Goal: Task Accomplishment & Management: Use online tool/utility

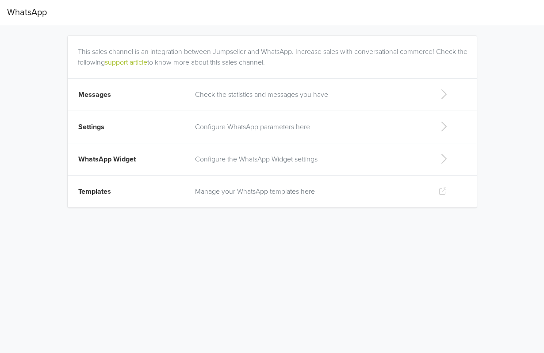
click at [239, 160] on p "Configure the WhatsApp Widget settings" at bounding box center [309, 159] width 229 height 11
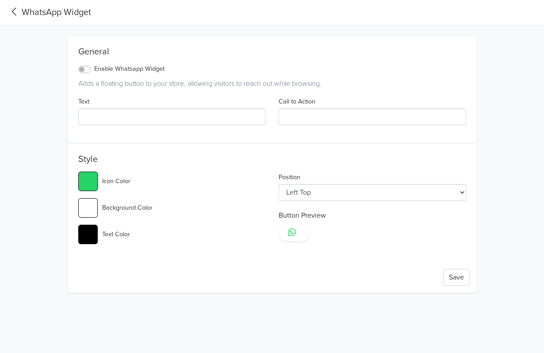
click at [24, 8] on div "WhatsApp Widget" at bounding box center [49, 12] width 84 height 13
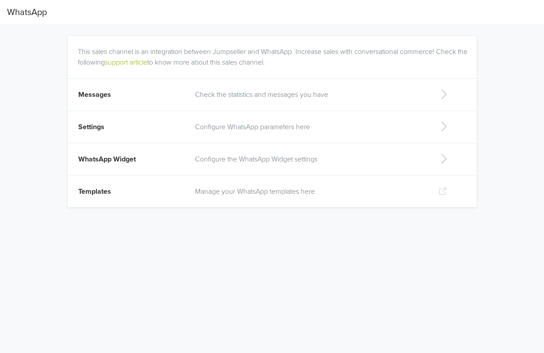
click at [197, 160] on p "Configure the WhatsApp Widget settings" at bounding box center [309, 159] width 229 height 11
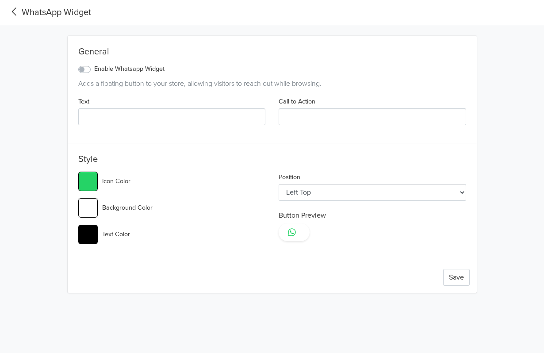
click at [62, 12] on div "WhatsApp Widget" at bounding box center [49, 12] width 84 height 13
